Goal: Participate in discussion: Engage in conversation with other users on a specific topic

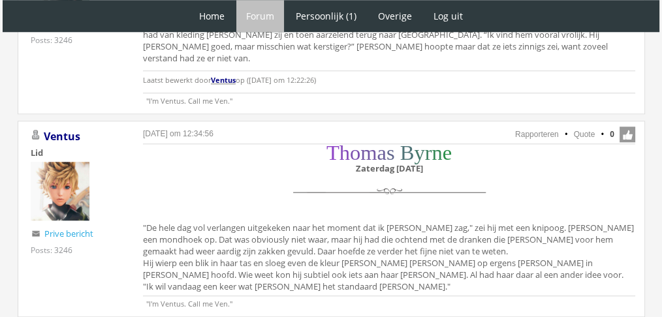
scroll to position [1189, 0]
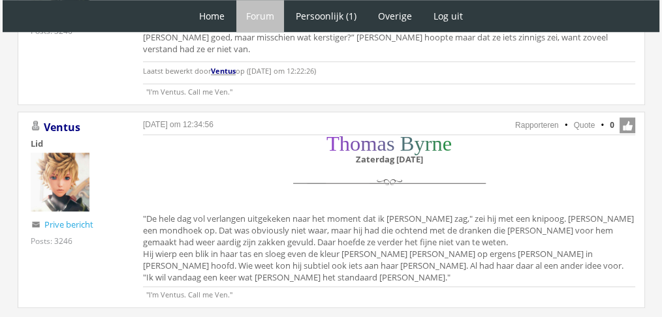
click at [636, 230] on div "[DATE] om 12:34:56 Rapporteren Quote 0 Acties: Rapporteren Quote [GEOGRAPHIC_DA…" at bounding box center [332, 210] width 628 height 197
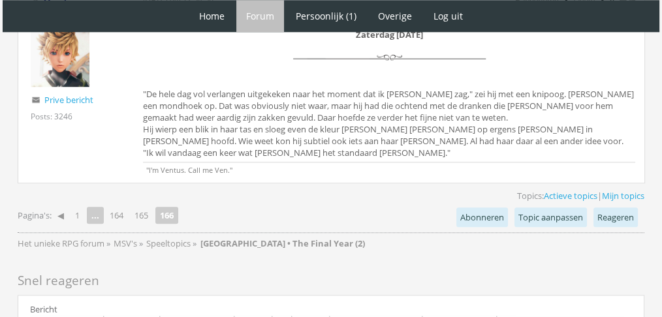
scroll to position [1309, 0]
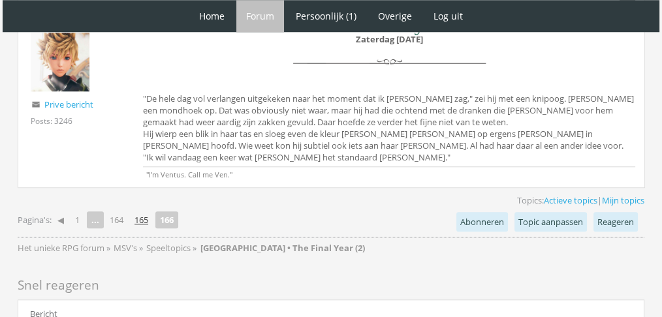
click at [148, 211] on link "165" at bounding box center [141, 220] width 24 height 18
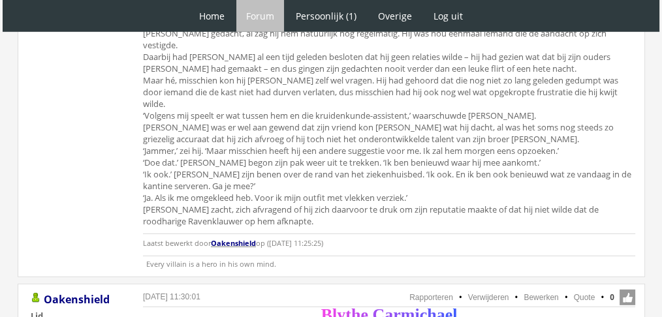
scroll to position [3697, 0]
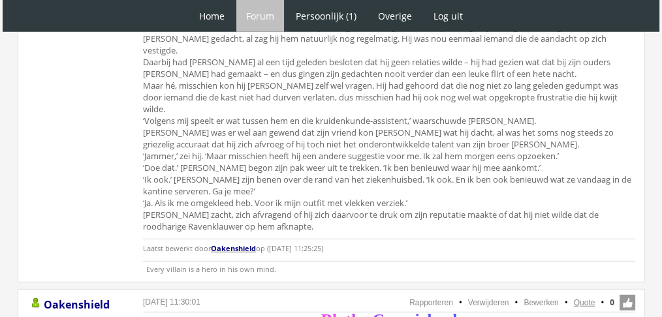
click at [581, 298] on link "Quote" at bounding box center [585, 302] width 22 height 9
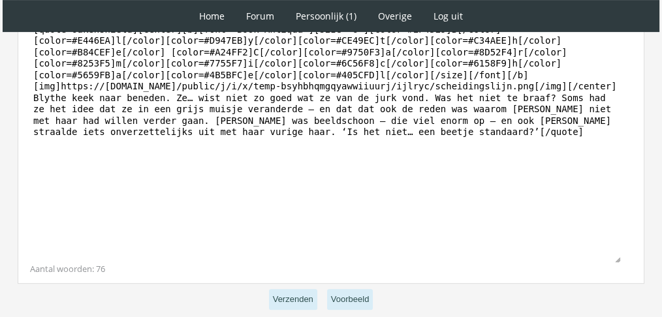
scroll to position [449, 0]
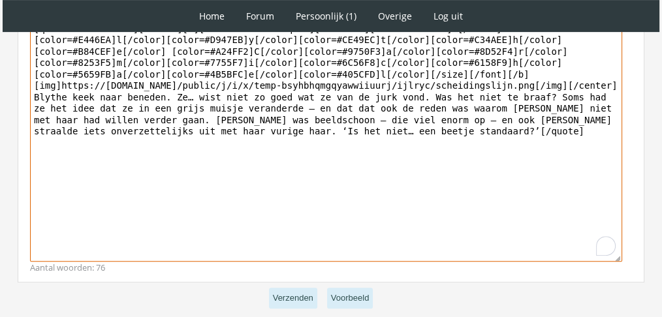
drag, startPoint x: 342, startPoint y: 203, endPoint x: 1, endPoint y: 94, distance: 357.3
paste textarea "Blythe wierp een blik op de zeegroene jurk die Rhae nu aanhad. Werkelijk íedere…"
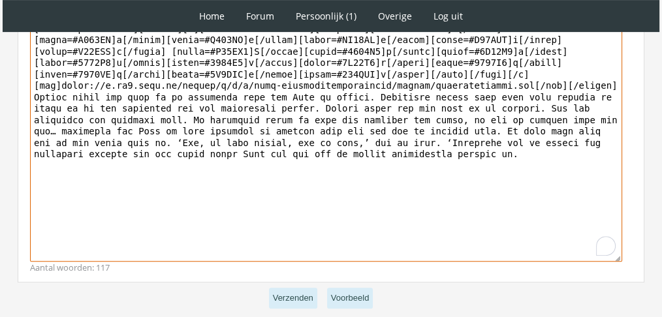
drag, startPoint x: 500, startPoint y: 142, endPoint x: 518, endPoint y: 119, distance: 28.9
click at [518, 119] on textarea "To enrich screen reader interactions, please activate Accessibility in Grammarl…" at bounding box center [326, 141] width 592 height 242
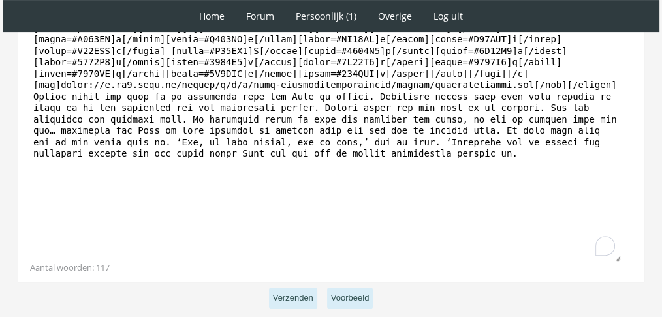
drag, startPoint x: 645, startPoint y: 160, endPoint x: 668, endPoint y: 191, distance: 38.7
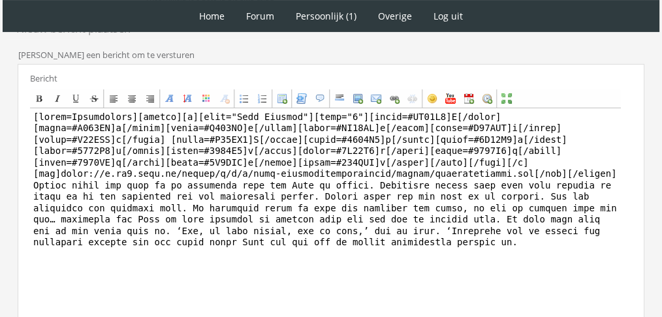
scroll to position [351, 0]
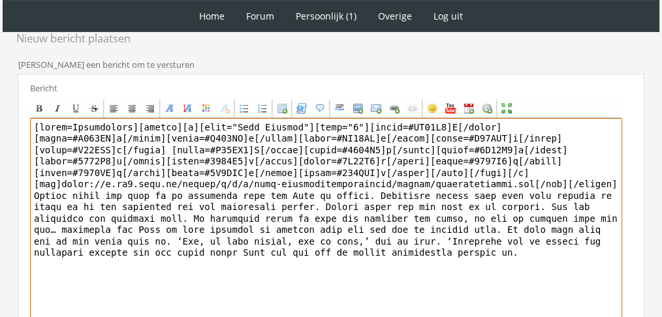
click at [124, 118] on textarea "To enrich screen reader interactions, please activate Accessibility in Grammarl…" at bounding box center [326, 239] width 592 height 242
drag, startPoint x: 124, startPoint y: 116, endPoint x: 0, endPoint y: 95, distance: 125.7
click at [0, 95] on div "1 Home Forum Forum index Actieve topics Mijn topics Persoonlijk (1) Profiel Pri…" at bounding box center [331, 63] width 662 height 828
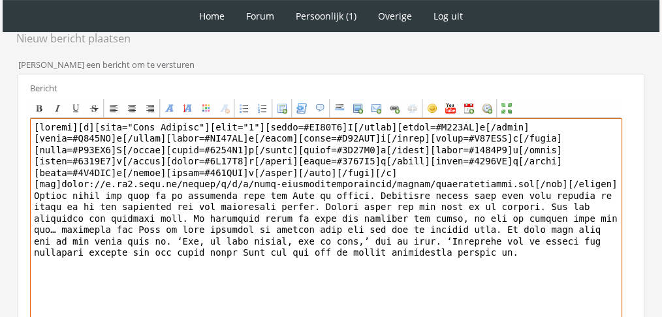
scroll to position [495, 0]
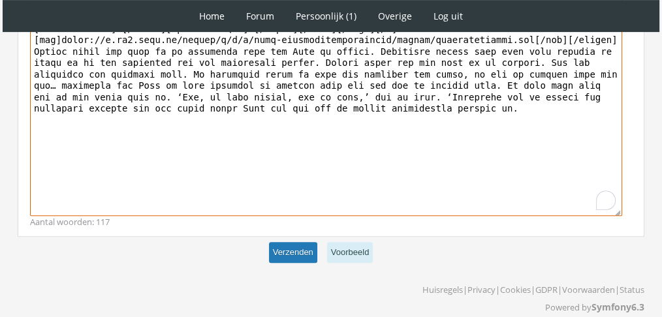
type textarea "[center][b][font="Book Antiqua"][size="6"][color=#EF45E9]B[/color][color=#E446E…"
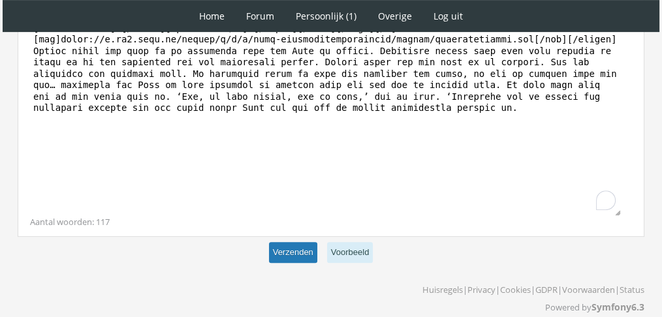
scroll to position [494, 0]
click at [278, 253] on button "Verzenden" at bounding box center [293, 254] width 48 height 22
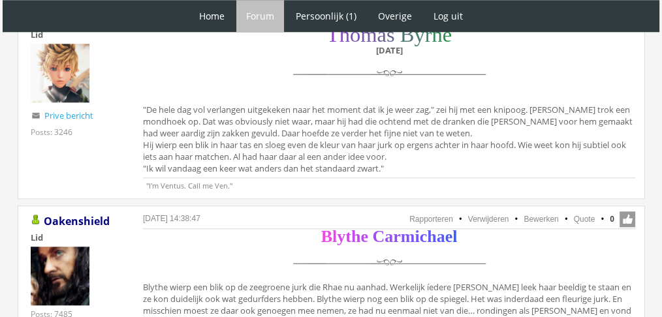
scroll to position [1272, 0]
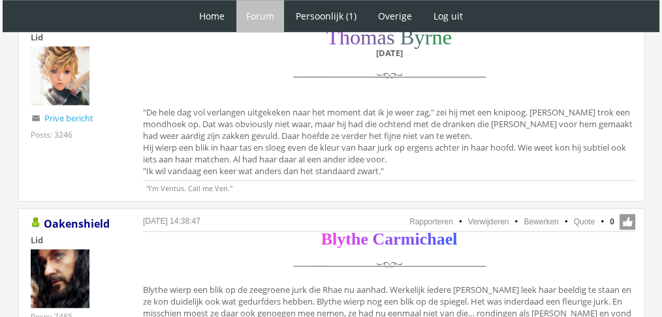
click at [392, 168] on div "T h o m a s B y r n e Zaterdag 11 december "De hele dag vol verlangen uitgekeke…" at bounding box center [389, 106] width 492 height 150
drag, startPoint x: 400, startPoint y: 167, endPoint x: 136, endPoint y: 111, distance: 269.6
click at [136, 111] on div "28 september 2025 om 12:34:56 Rapporteren Quote 0 Acties: Rapporteren Quote Ven…" at bounding box center [332, 103] width 628 height 197
copy div ""De hele dag vol verlangen uitgekeken naar het moment dat ik je weer zag," zei …"
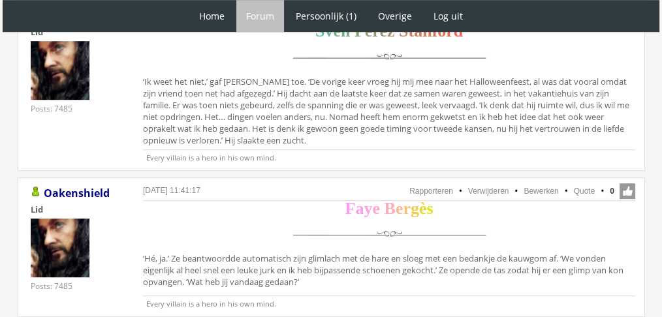
scroll to position [759, 0]
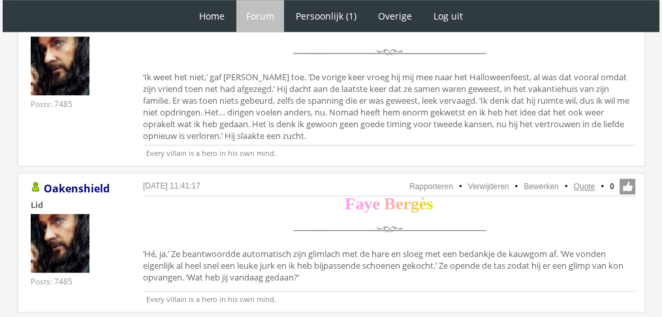
click at [580, 184] on link "Quote" at bounding box center [585, 186] width 22 height 9
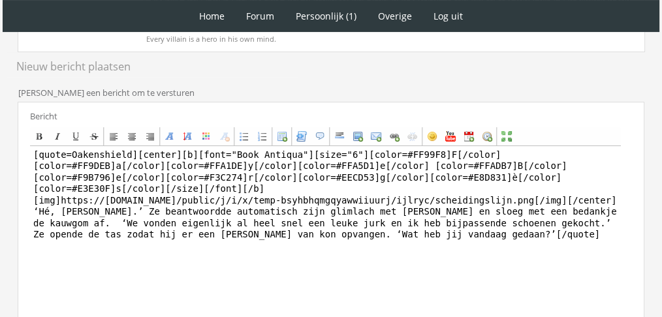
scroll to position [322, 0]
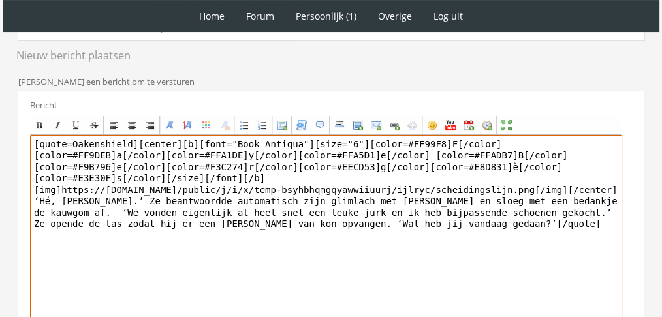
drag, startPoint x: 436, startPoint y: 261, endPoint x: 3, endPoint y: 187, distance: 438.5
click at [3, 187] on div "1 Home Forum Forum index Actieve topics Mijn topics Persoonlijk (1) Profiel Pri…" at bounding box center [331, 86] width 662 height 816
paste textarea "Oh?’ Ze liet haar blik over hem heen glijden. ‘Misschien Slytherin-groen?’"
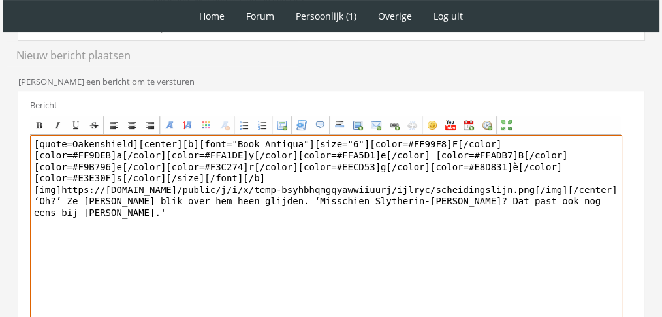
drag, startPoint x: 123, startPoint y: 139, endPoint x: 0, endPoint y: 120, distance: 124.9
click at [0, 120] on div "1 Home Forum Forum index Actieve topics Mijn topics Persoonlijk (1) Profiel Pri…" at bounding box center [331, 86] width 662 height 816
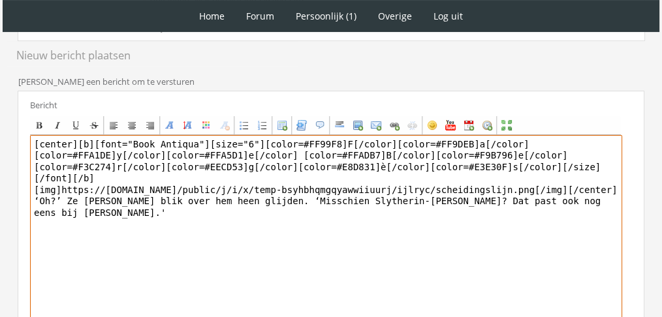
scroll to position [438, 0]
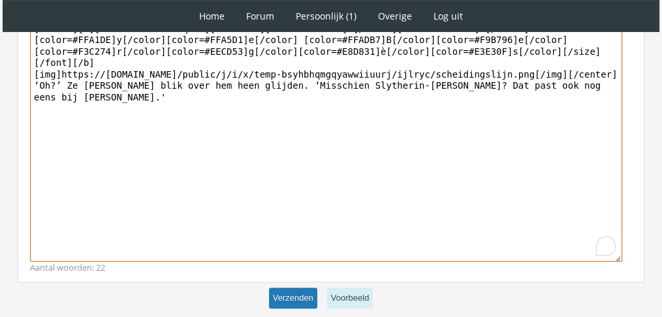
type textarea "[center][b][font="Book Antiqua"][size="6"][color=#FF99F8]F[/color][color=#FF9DE…"
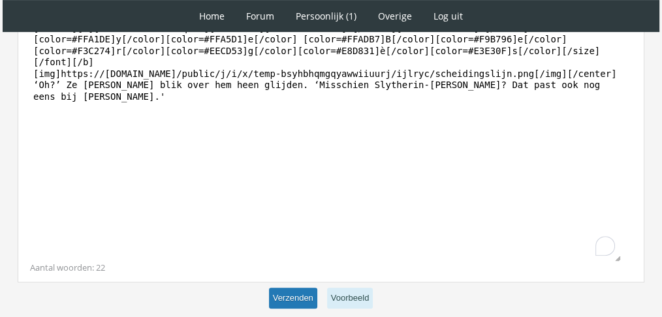
click at [298, 300] on button "Verzenden" at bounding box center [293, 299] width 48 height 22
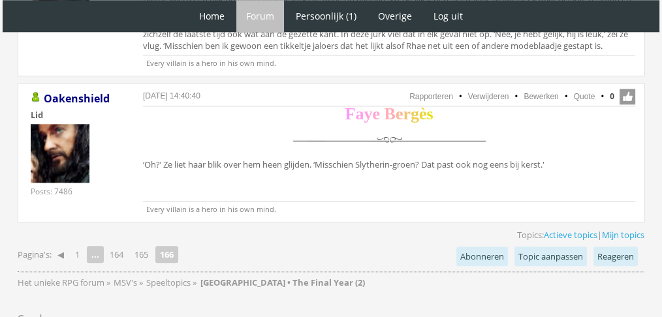
scroll to position [1568, 0]
